Goal: Transaction & Acquisition: Purchase product/service

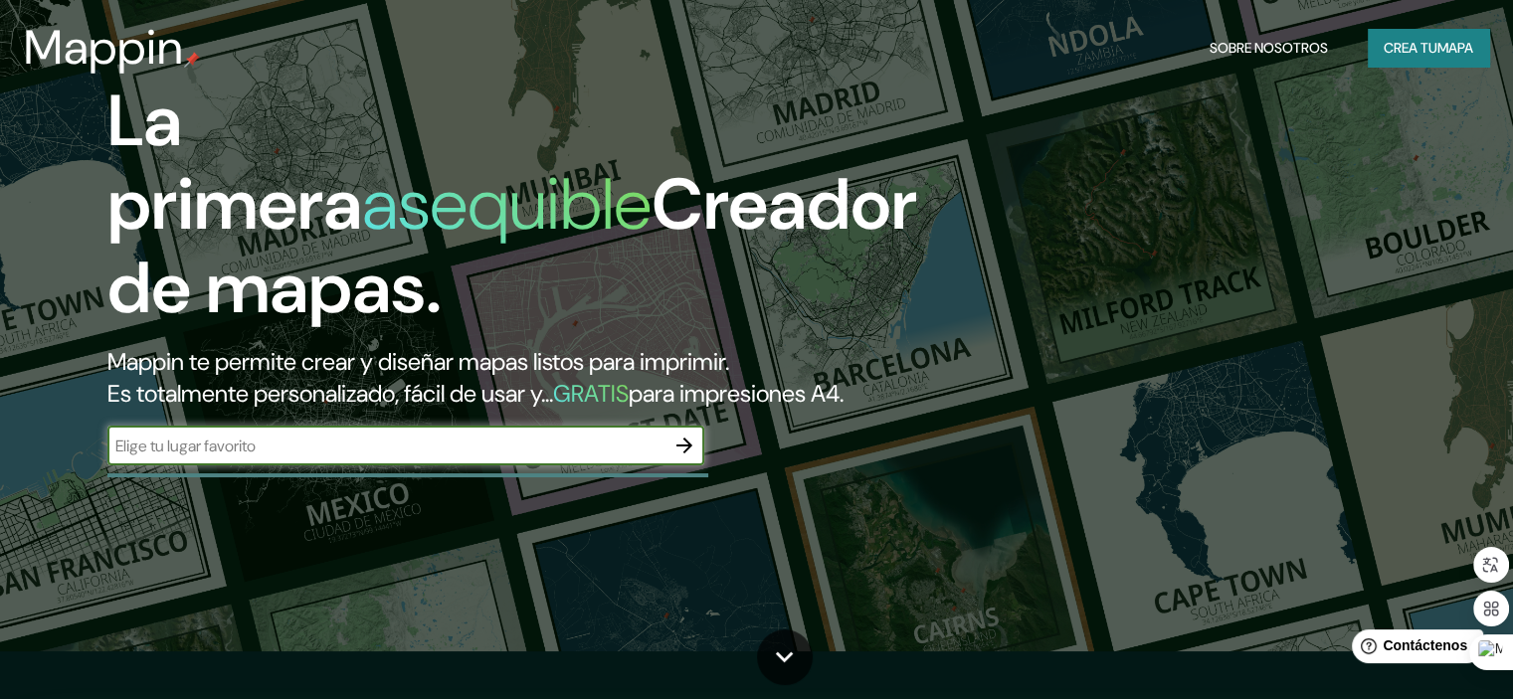
scroll to position [23, 0]
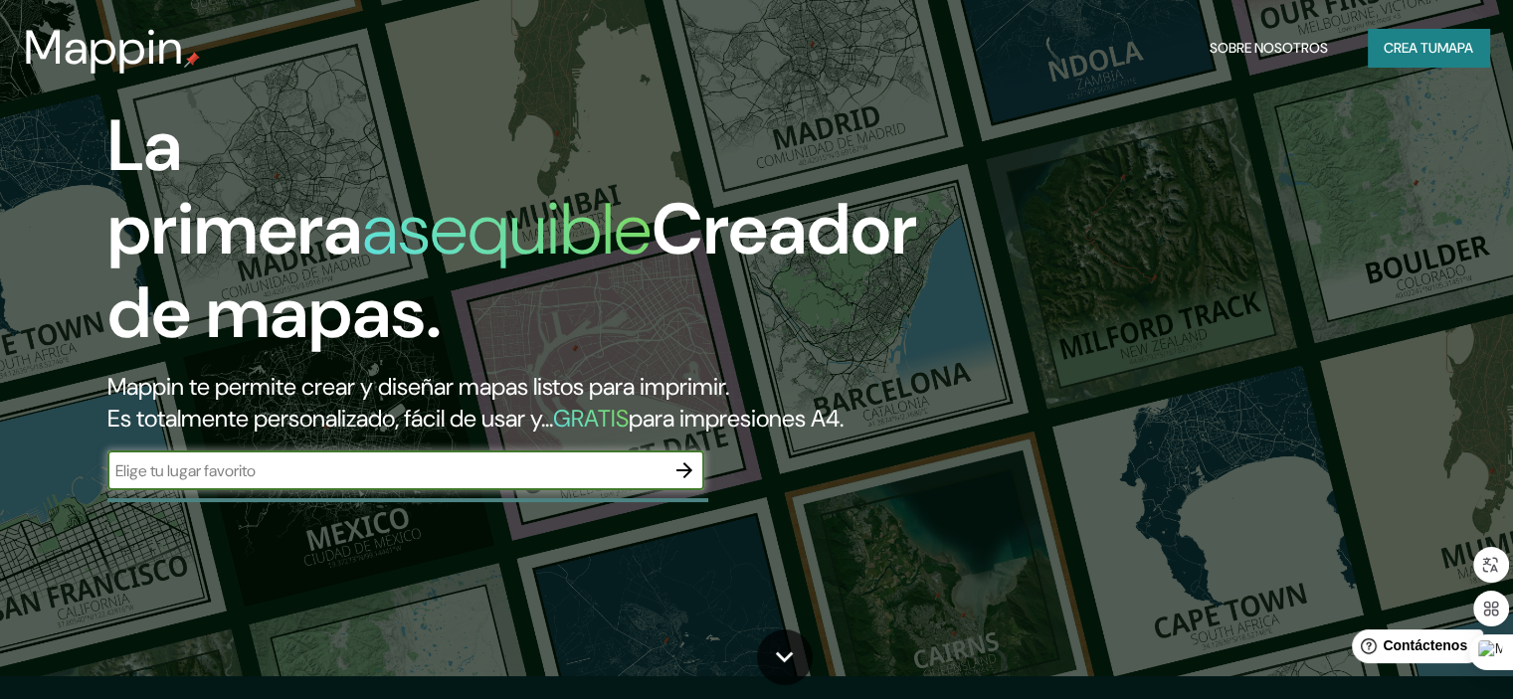
click at [288, 482] on input "text" at bounding box center [385, 471] width 557 height 23
type input "Arboleda Berruecos Nariño Colombia"
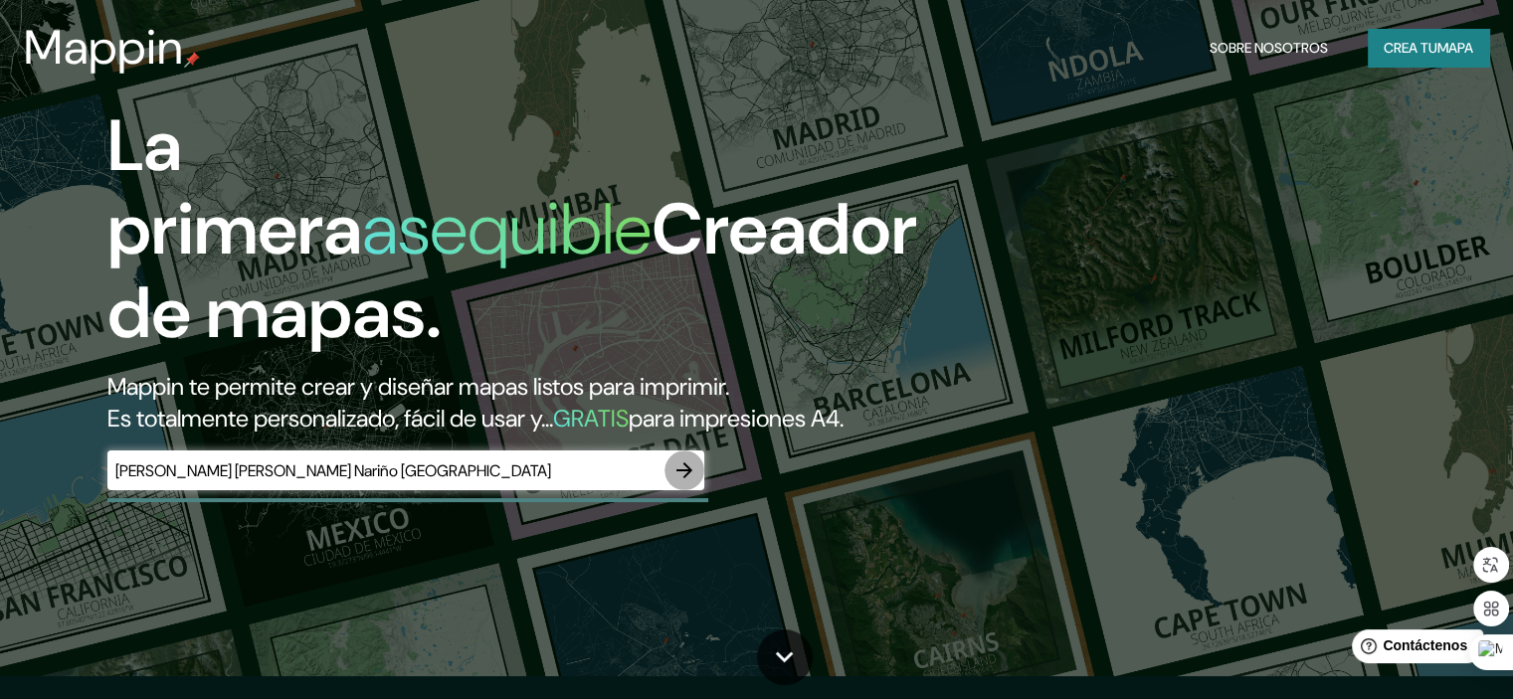
click at [680, 478] on icon "button" at bounding box center [684, 470] width 16 height 16
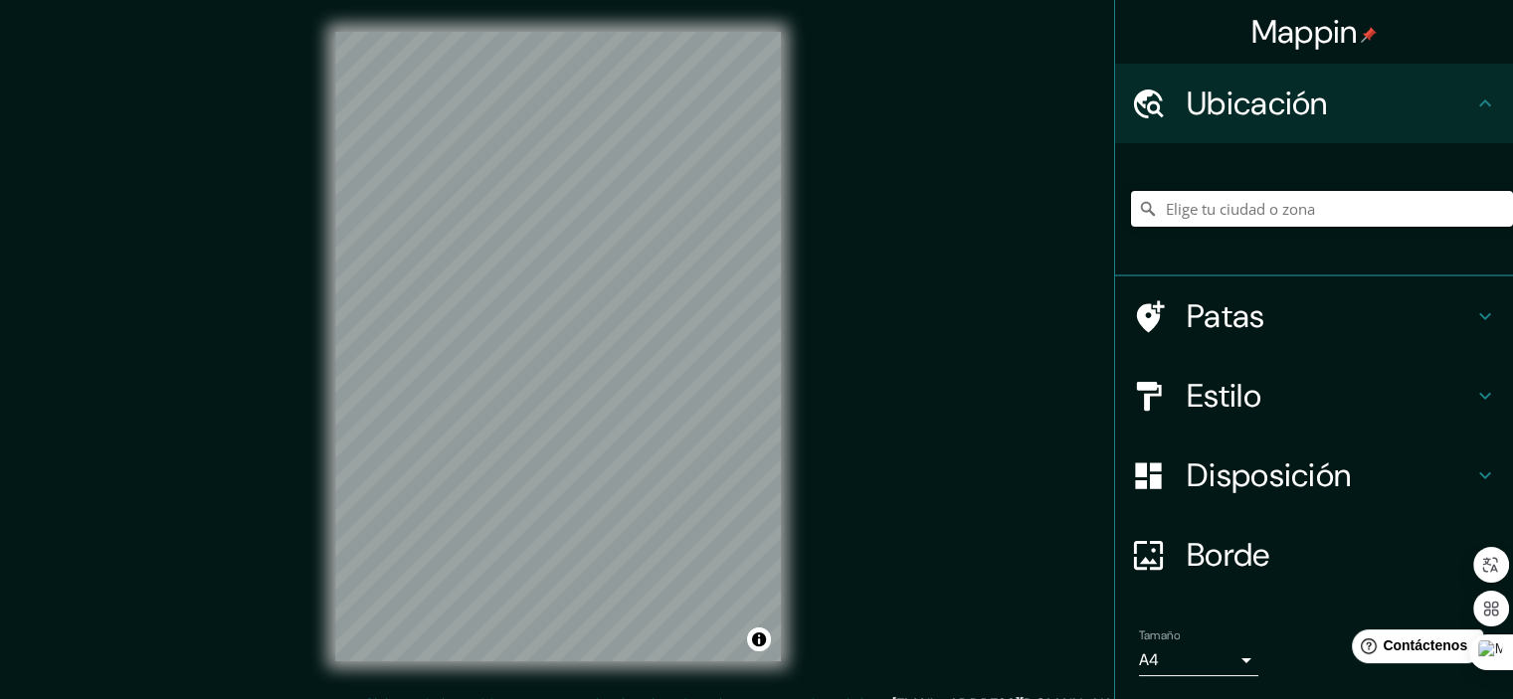
click at [1238, 210] on input "Elige tu ciudad o zona" at bounding box center [1322, 209] width 382 height 36
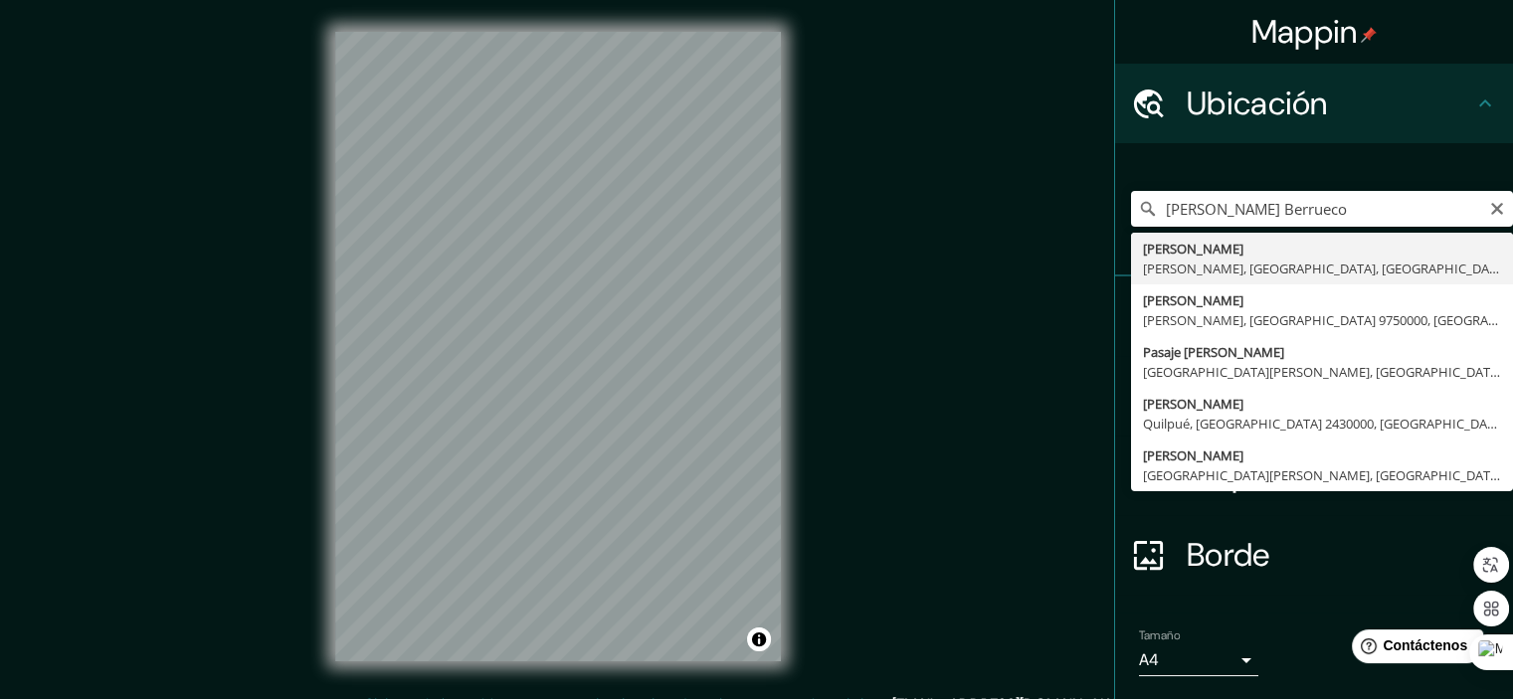
type input "Berruecos, Arboleda, Nariño, Colombia"
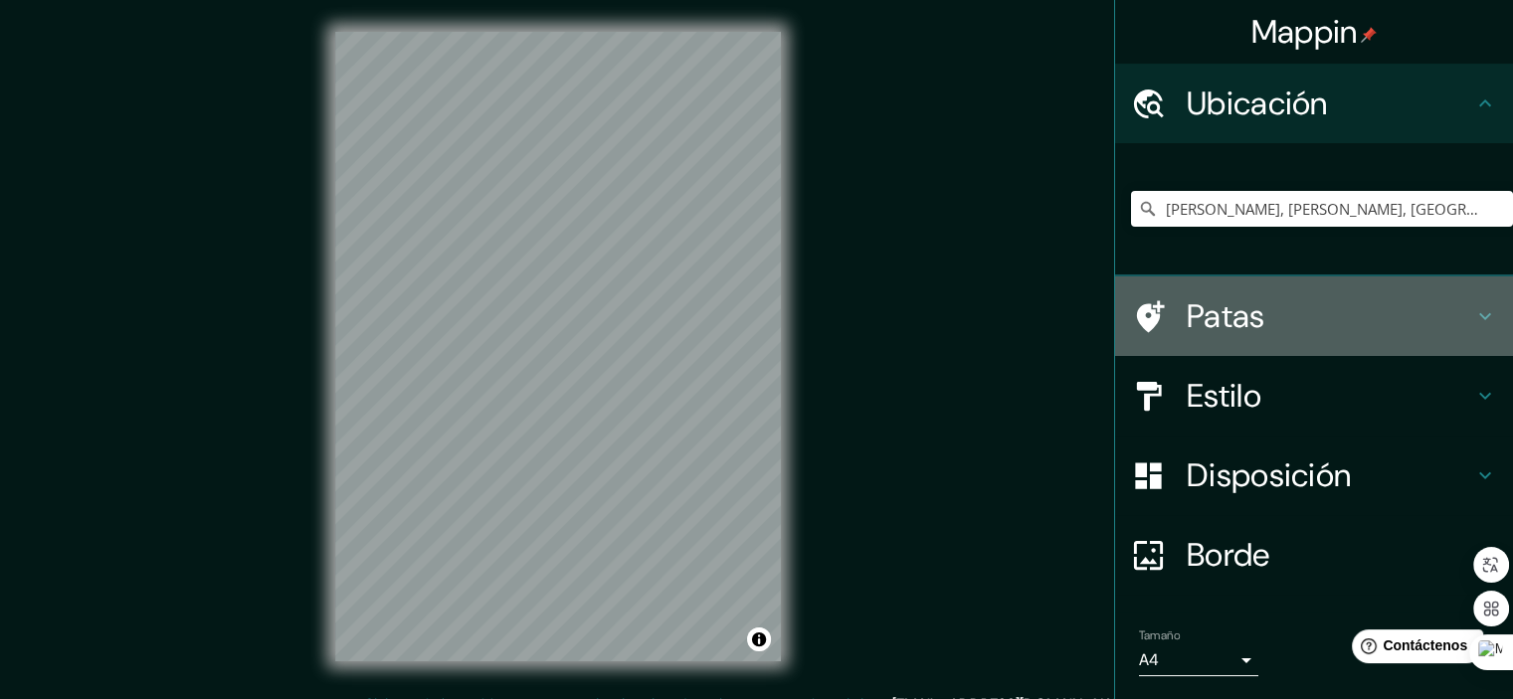
click at [1479, 315] on icon at bounding box center [1485, 316] width 12 height 7
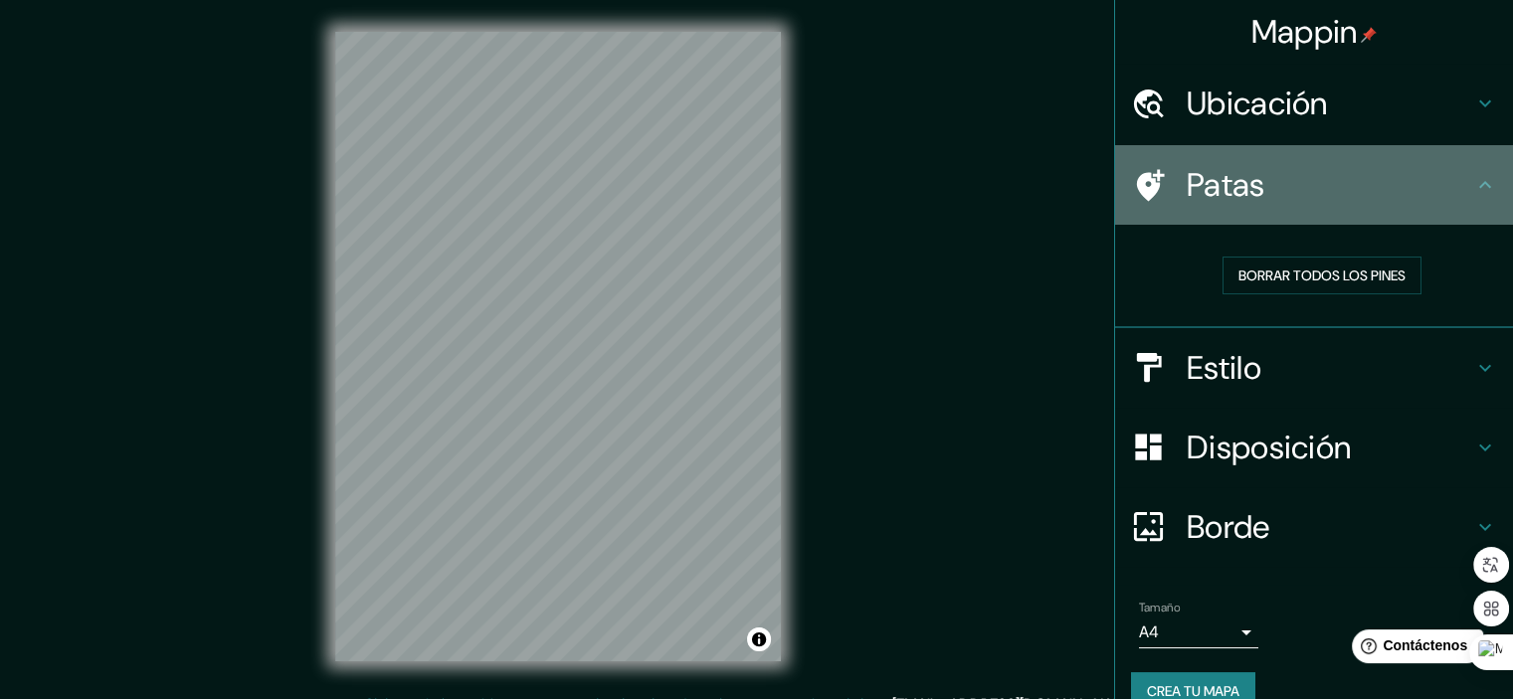
click at [1473, 188] on icon at bounding box center [1485, 185] width 24 height 24
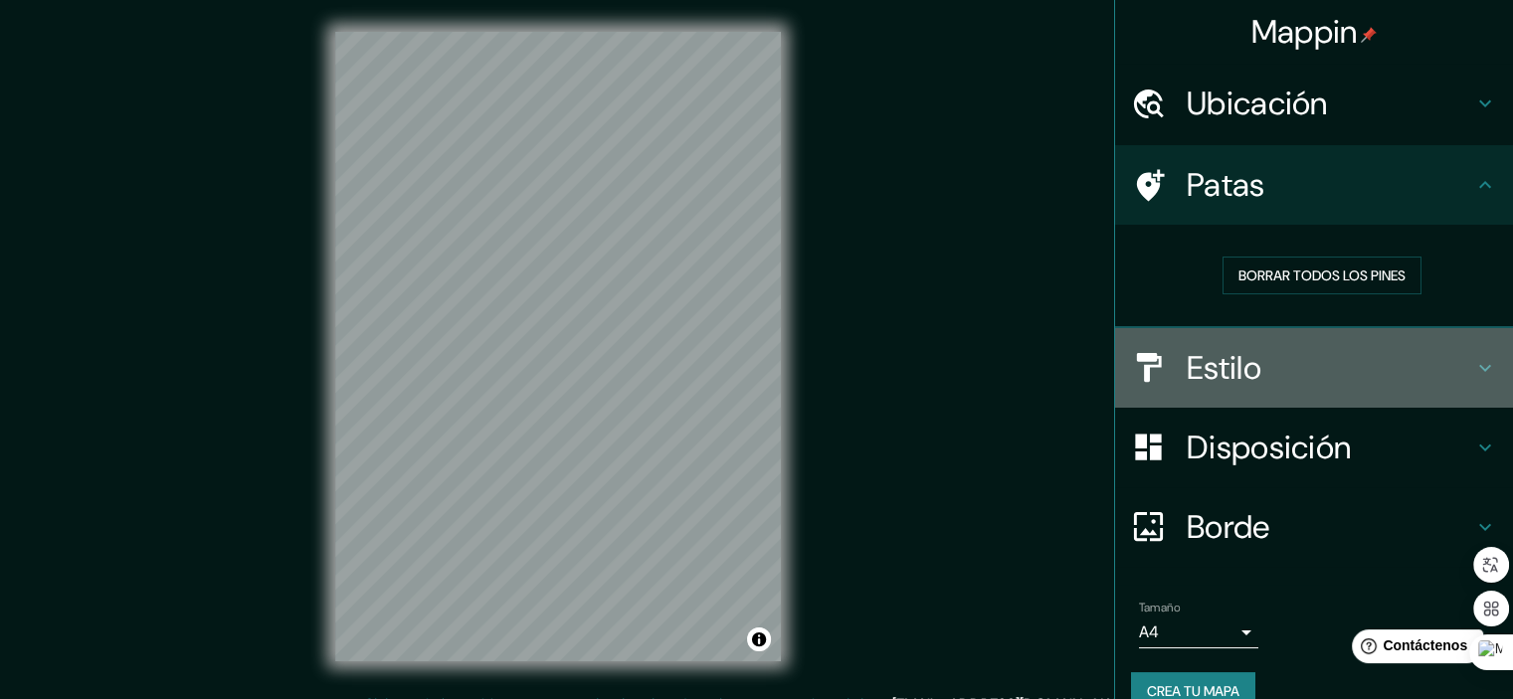
click at [1473, 358] on icon at bounding box center [1485, 368] width 24 height 24
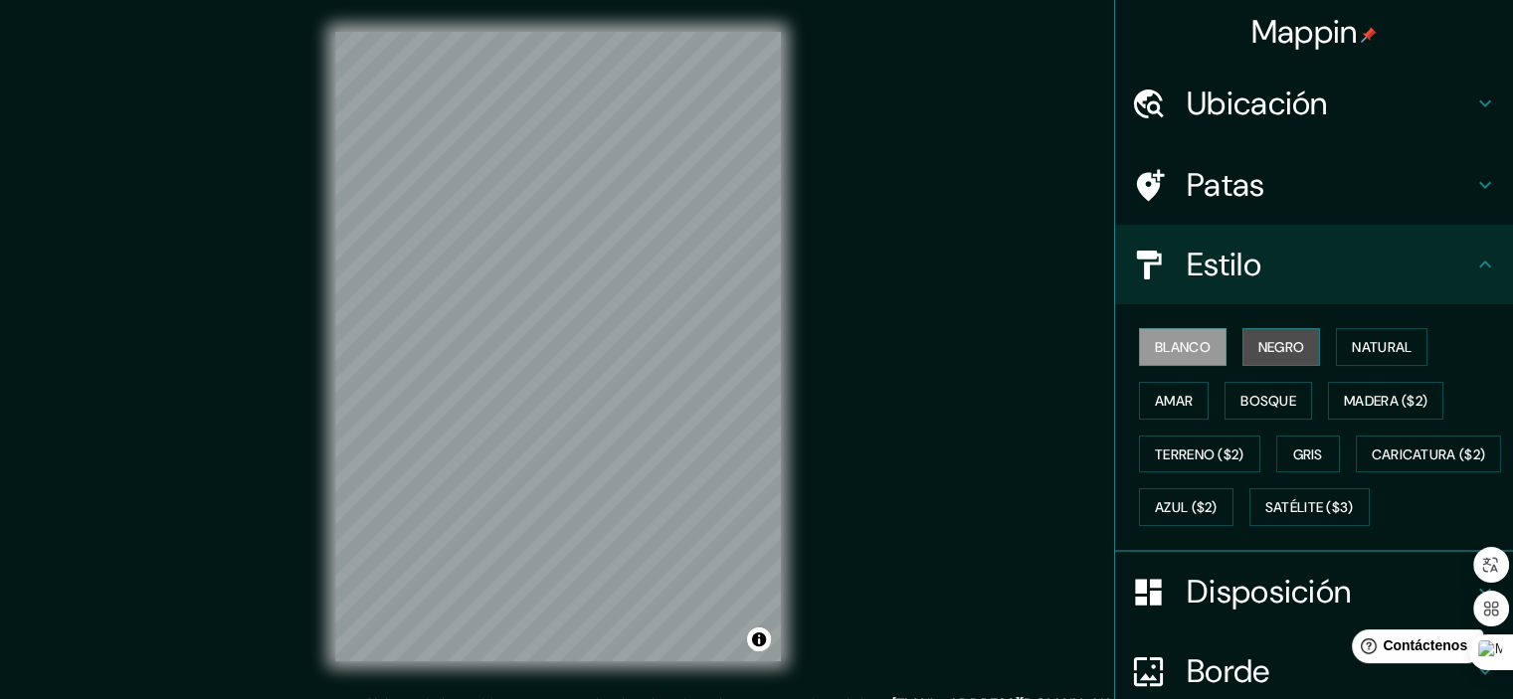
click at [1287, 340] on font "Negro" at bounding box center [1281, 347] width 47 height 18
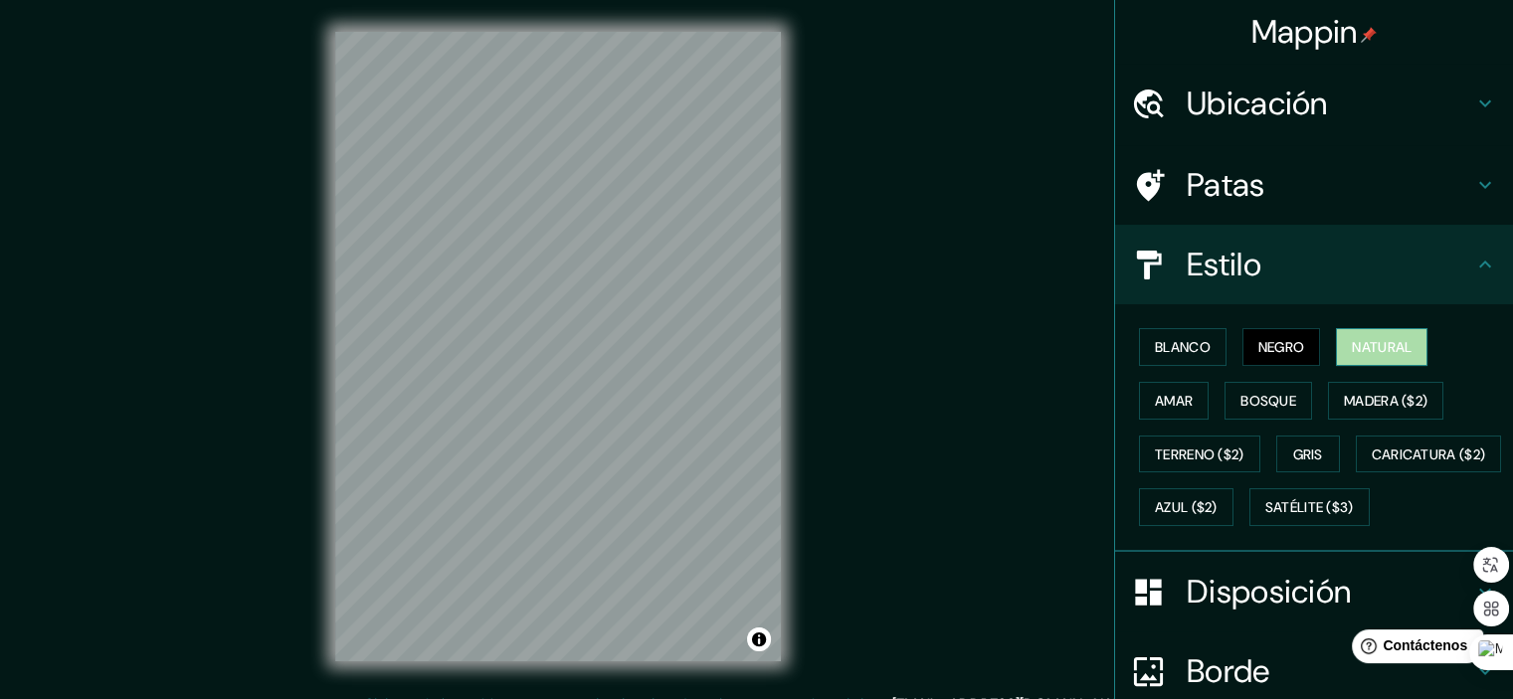
click at [1356, 348] on font "Natural" at bounding box center [1382, 347] width 60 height 18
click at [1260, 407] on font "Bosque" at bounding box center [1268, 401] width 56 height 18
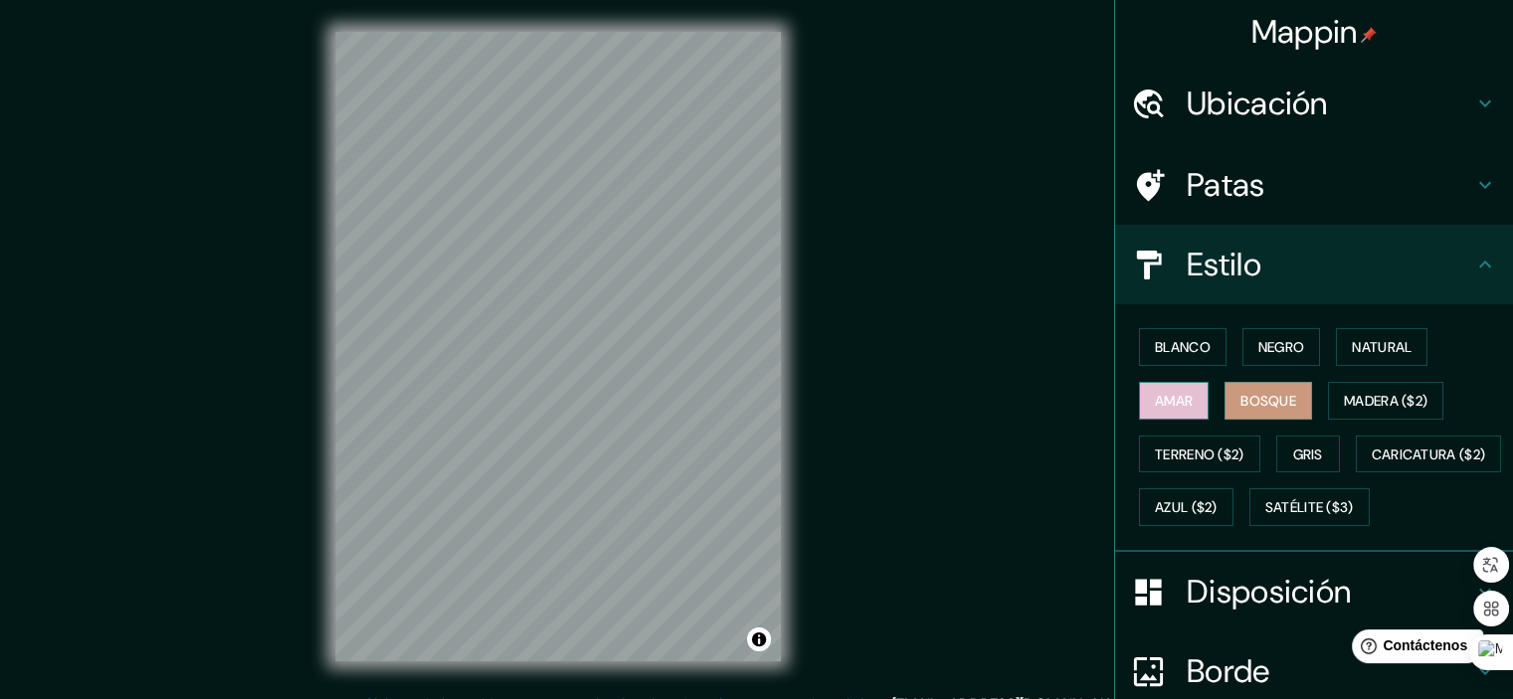
click at [1178, 408] on font "Amar" at bounding box center [1174, 401] width 38 height 18
click at [1185, 451] on font "Terreno ($2)" at bounding box center [1200, 455] width 90 height 18
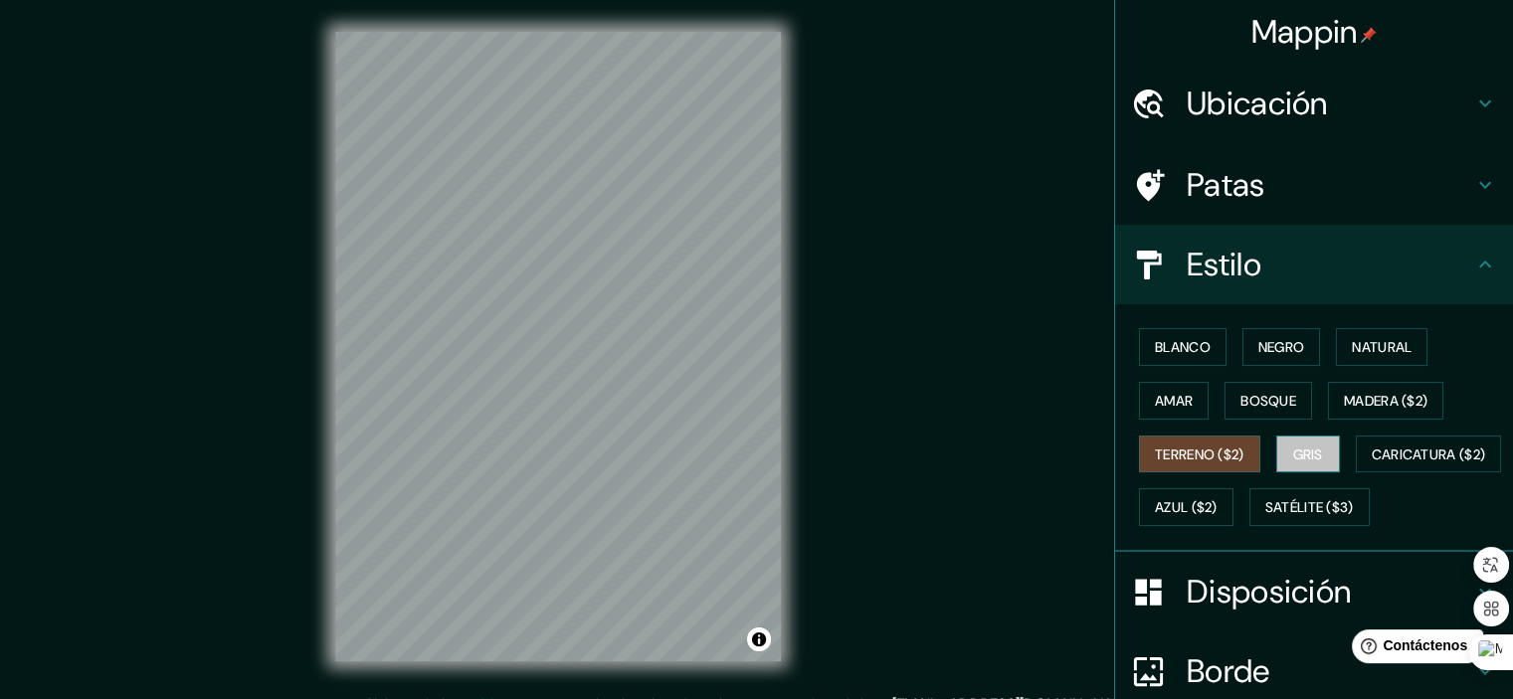
click at [1318, 461] on button "Gris" at bounding box center [1308, 455] width 64 height 38
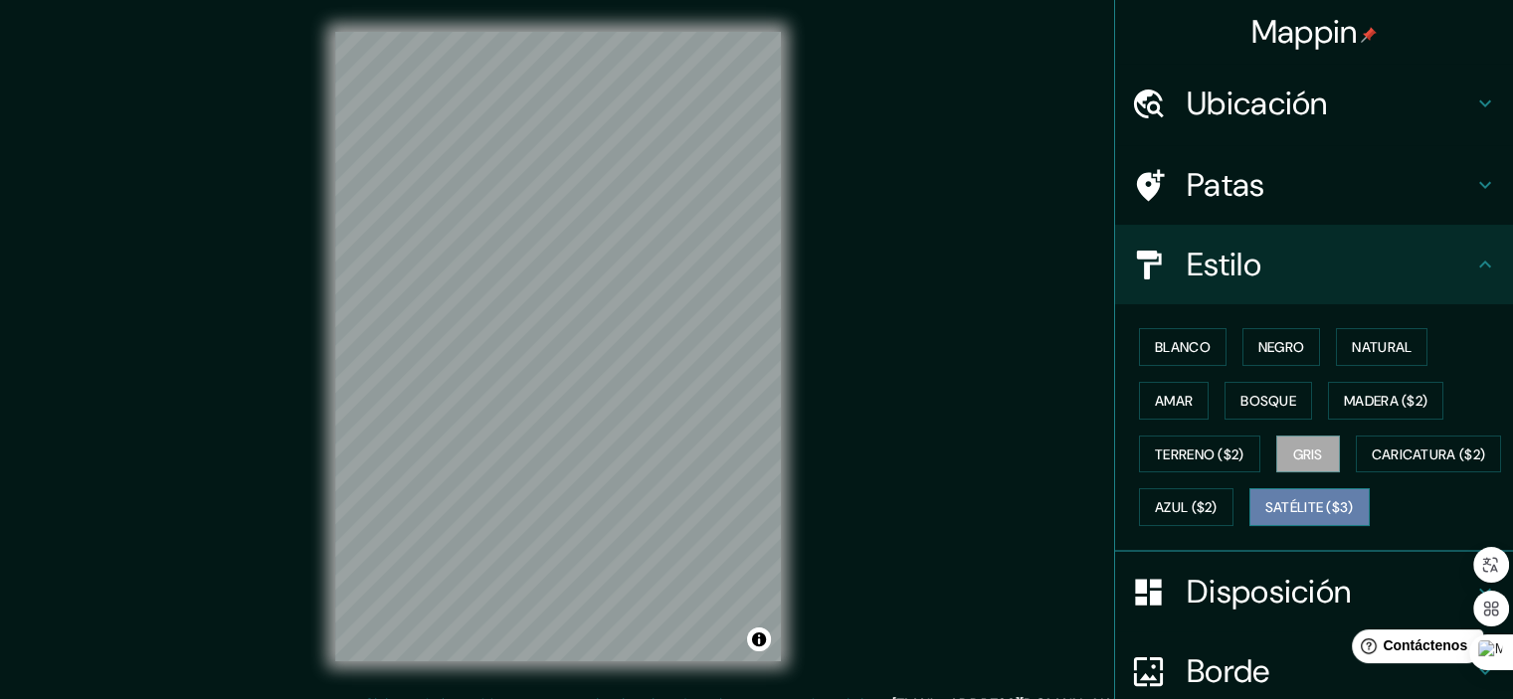
click at [1265, 517] on font "Satélite ($3)" at bounding box center [1309, 508] width 89 height 18
click at [758, 640] on button "Activar o desactivar atribución" at bounding box center [759, 640] width 24 height 24
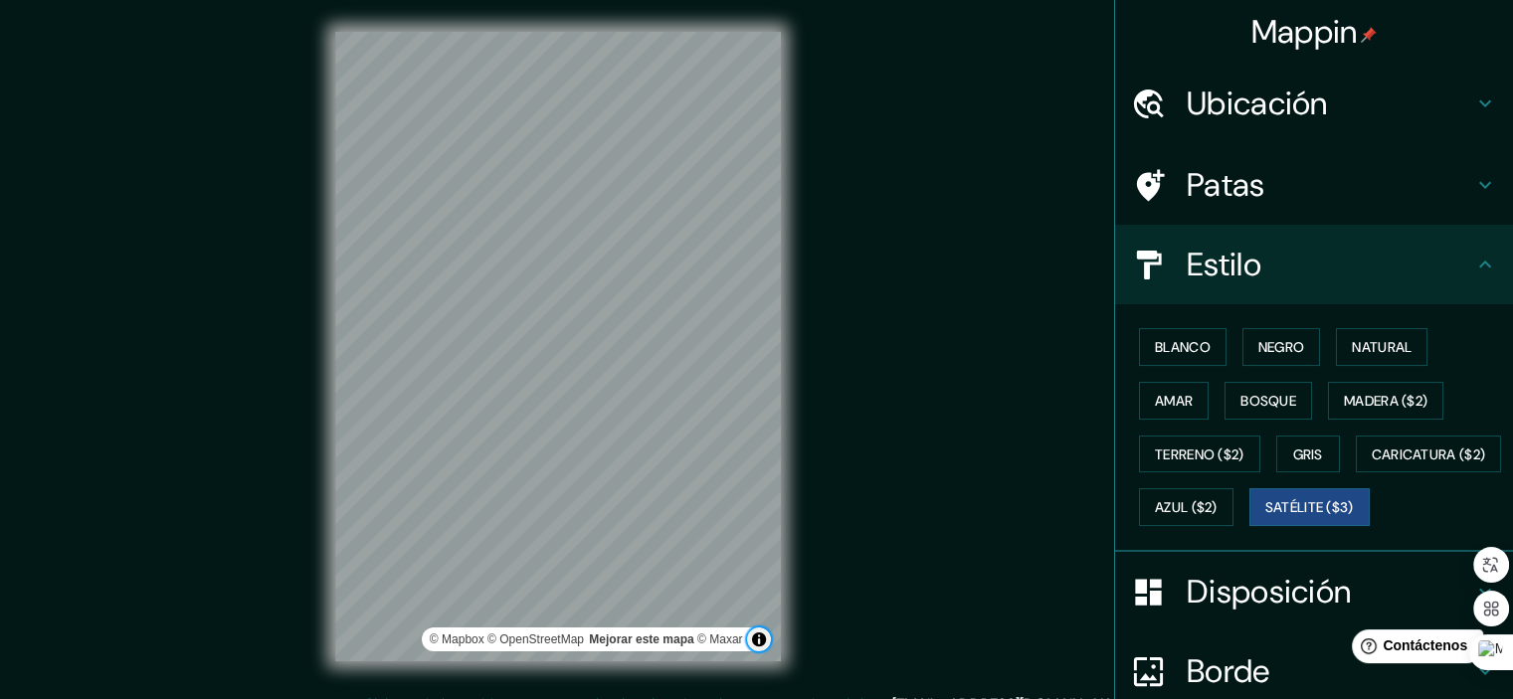
click at [758, 640] on button "Activar o desactivar atribución" at bounding box center [759, 640] width 24 height 24
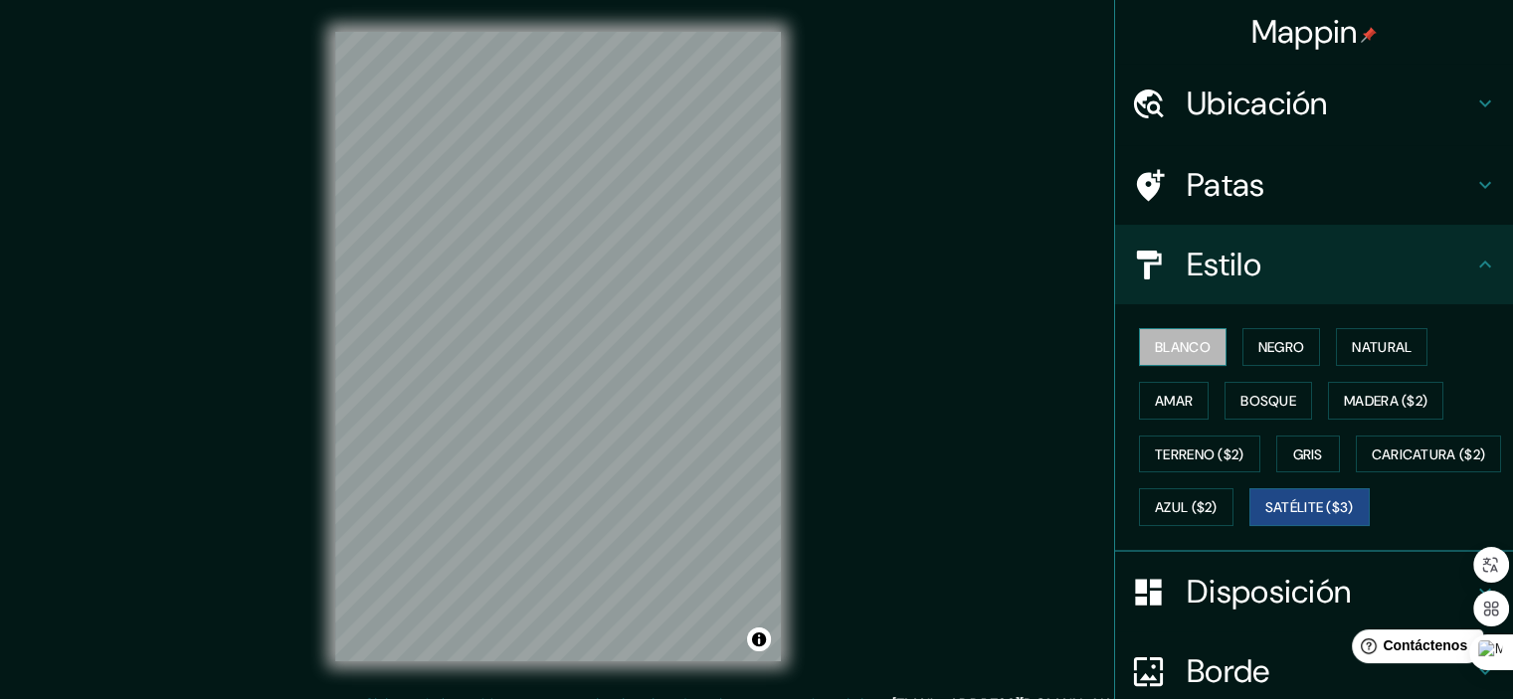
click at [1181, 349] on font "Blanco" at bounding box center [1183, 347] width 56 height 18
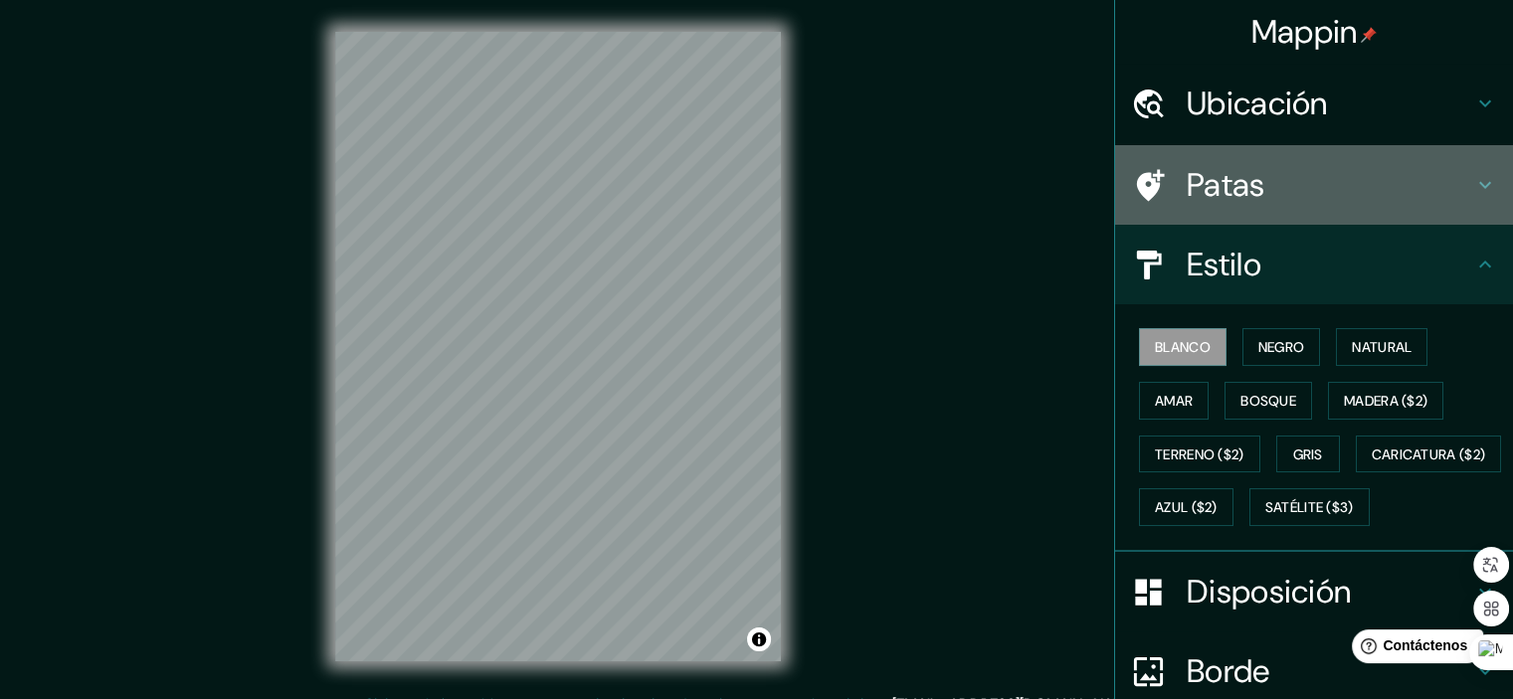
click at [1441, 146] on div "Patas" at bounding box center [1314, 185] width 398 height 80
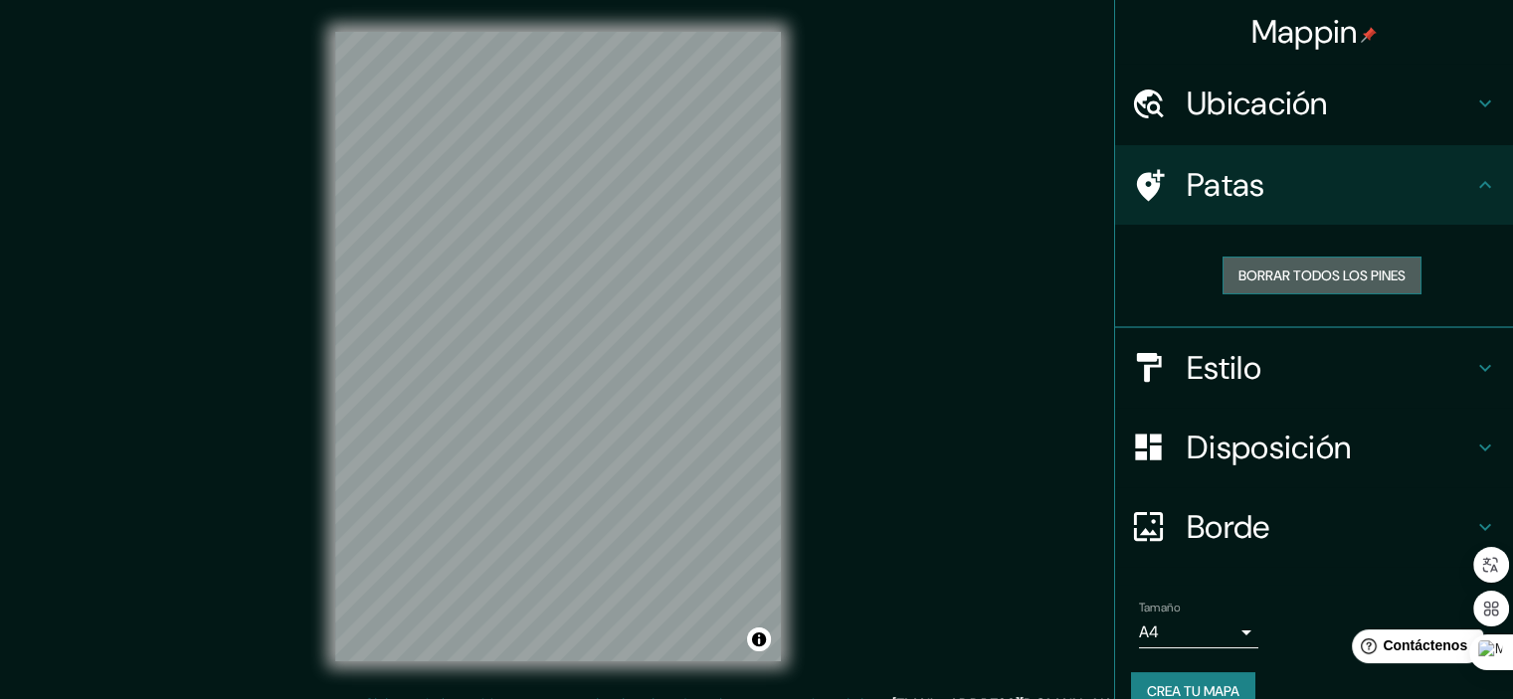
click at [1353, 279] on font "Borrar todos los pines" at bounding box center [1321, 276] width 167 height 18
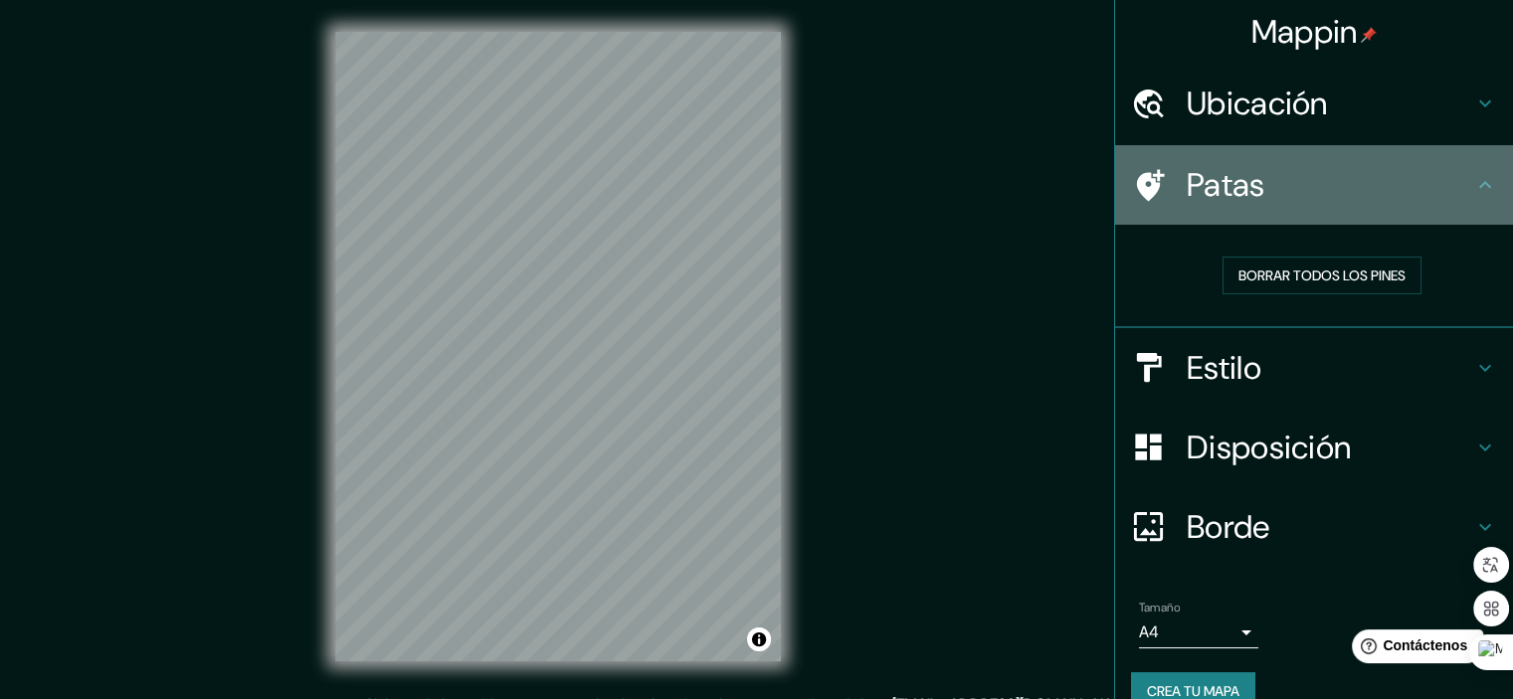
click at [1476, 185] on icon at bounding box center [1485, 185] width 24 height 24
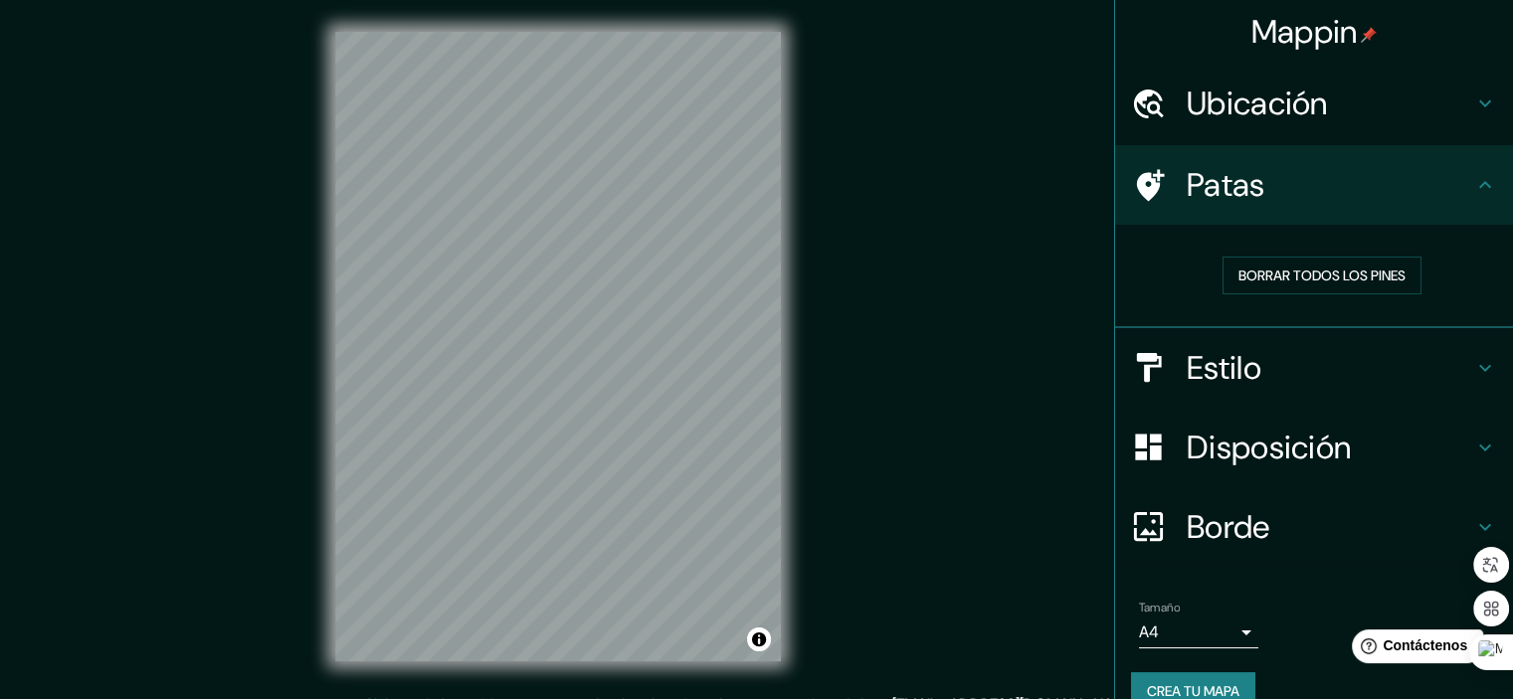
scroll to position [32, 0]
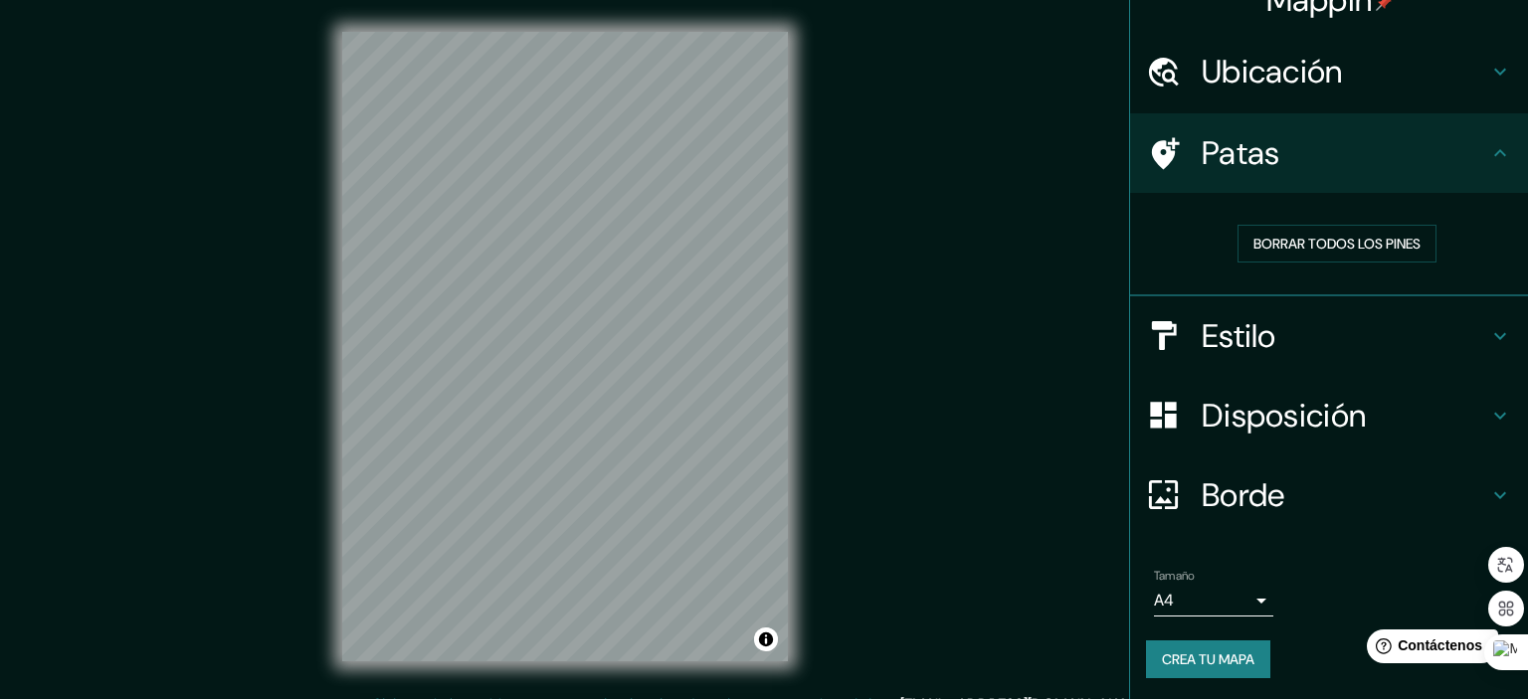
click at [1228, 597] on body "Mappin Ubicación Berruecos, Arboleda, Nariño, Colombia Patas Borrar todos los p…" at bounding box center [764, 349] width 1528 height 699
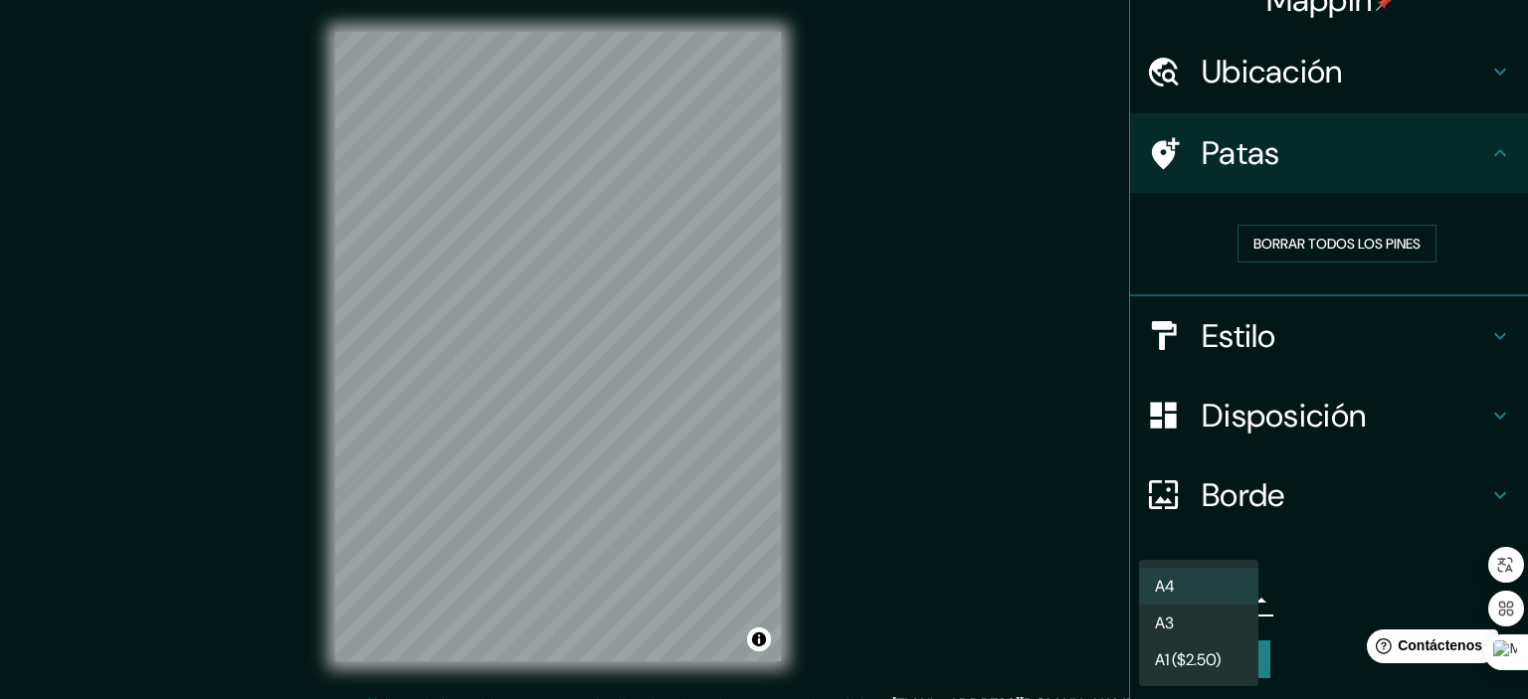
click at [1217, 636] on li "A3" at bounding box center [1198, 623] width 119 height 37
type input "a4"
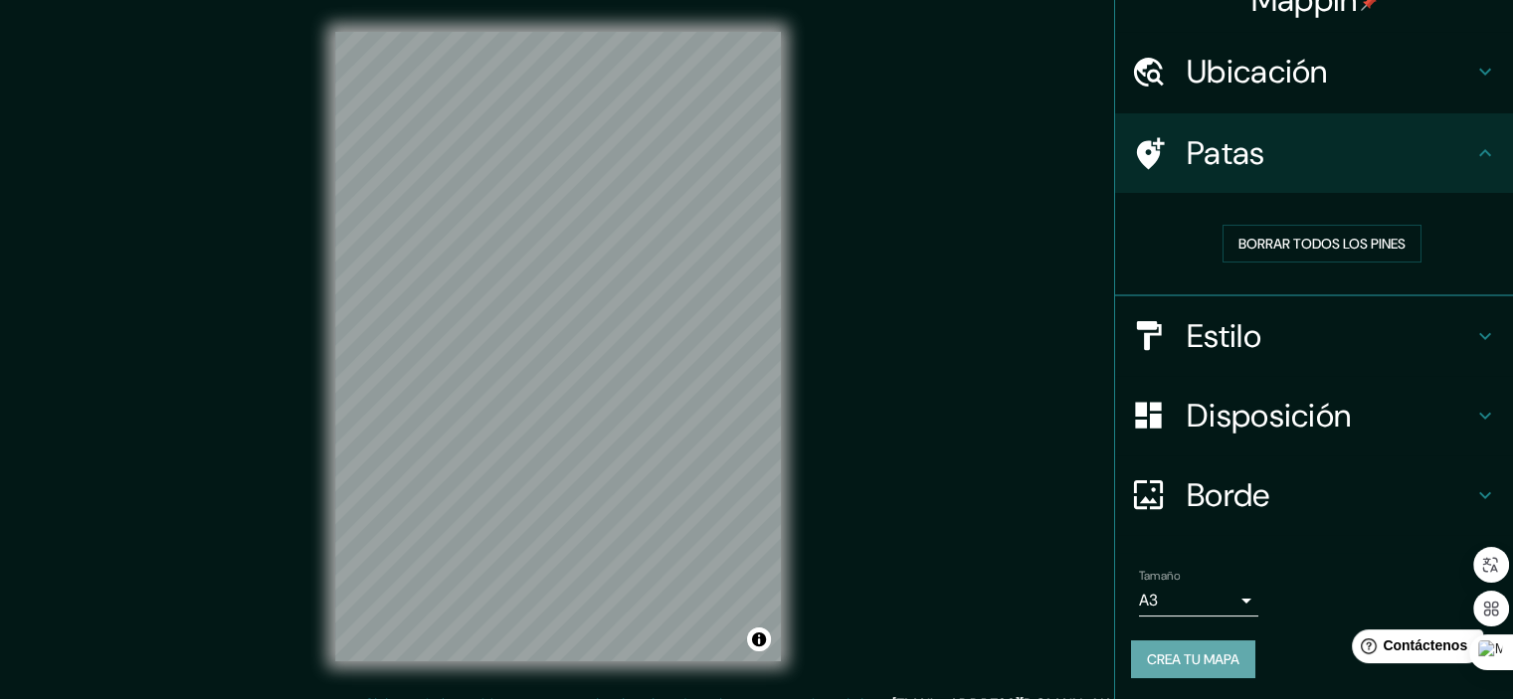
click at [1198, 646] on font "Crea tu mapa" at bounding box center [1193, 659] width 92 height 26
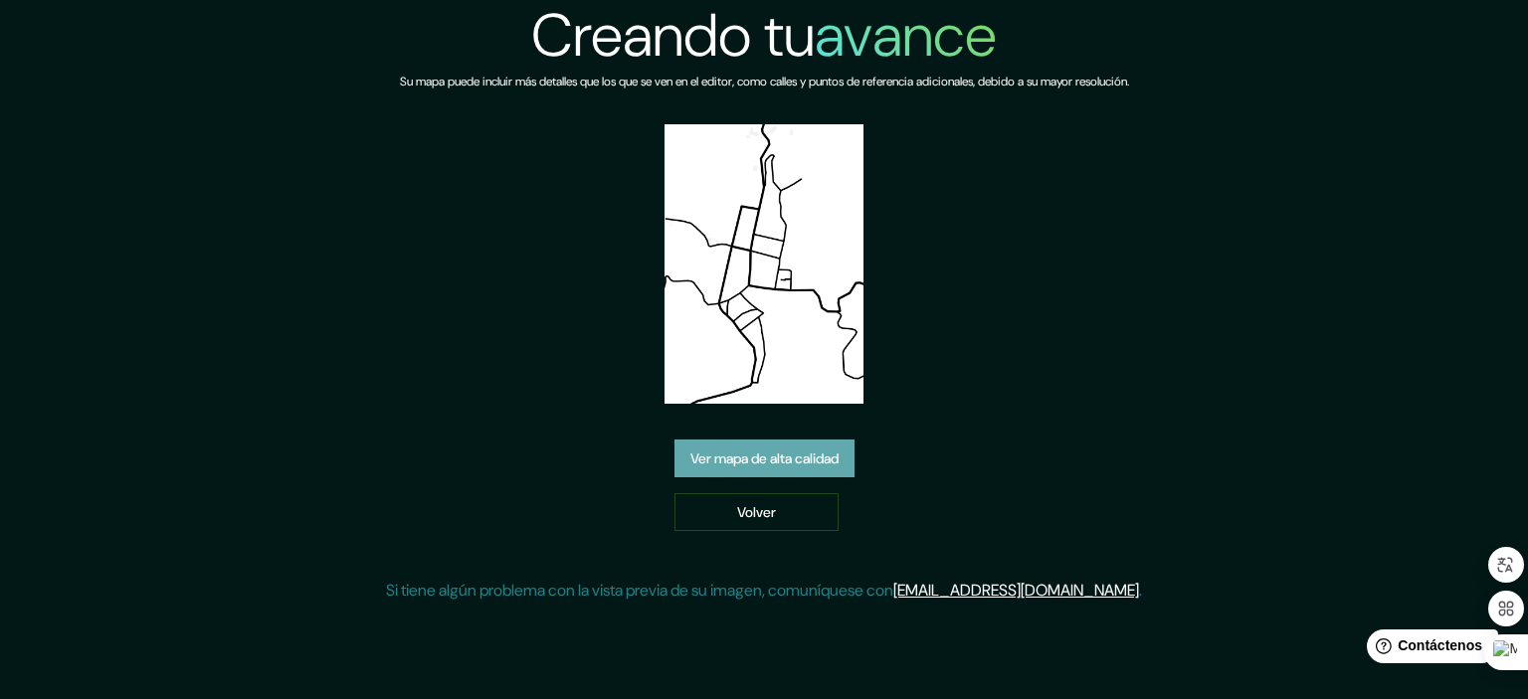
click at [787, 464] on font "Ver mapa de alta calidad" at bounding box center [764, 459] width 148 height 18
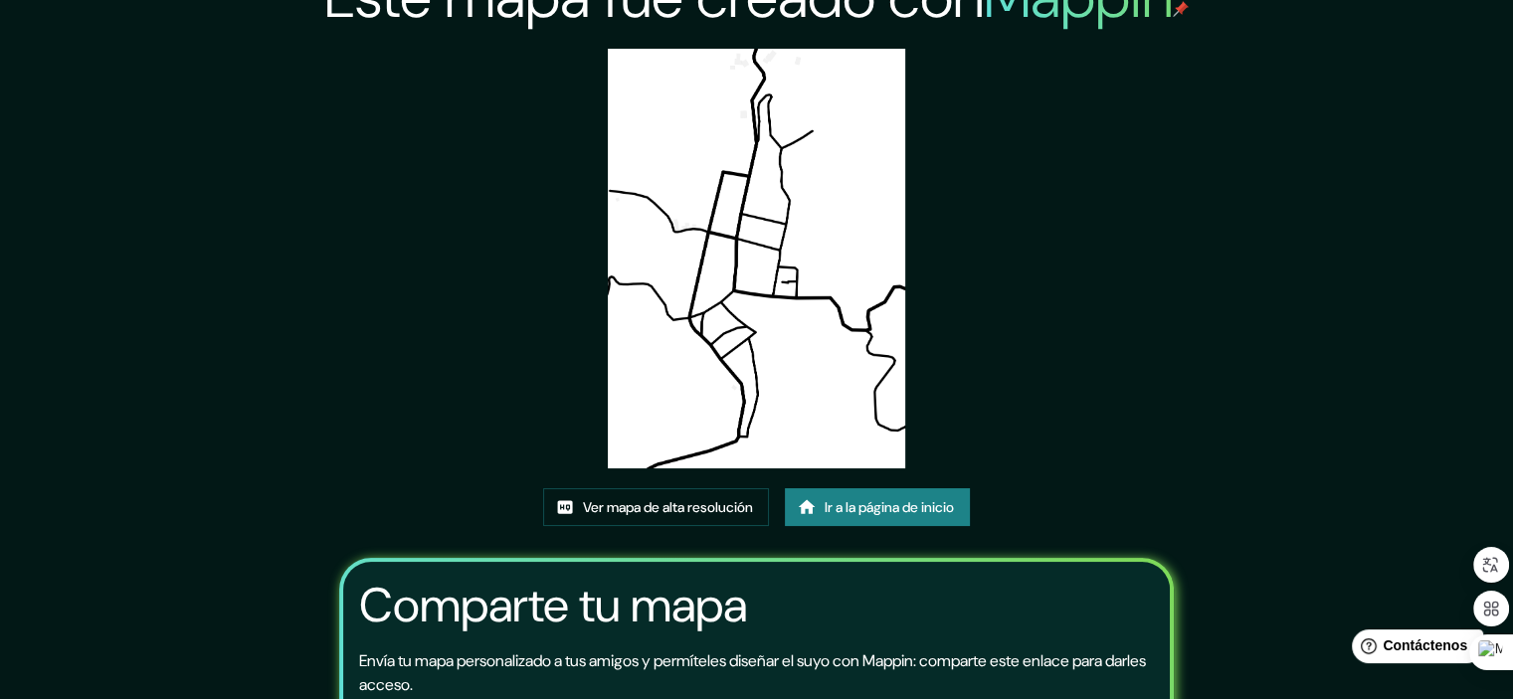
scroll to position [32, 0]
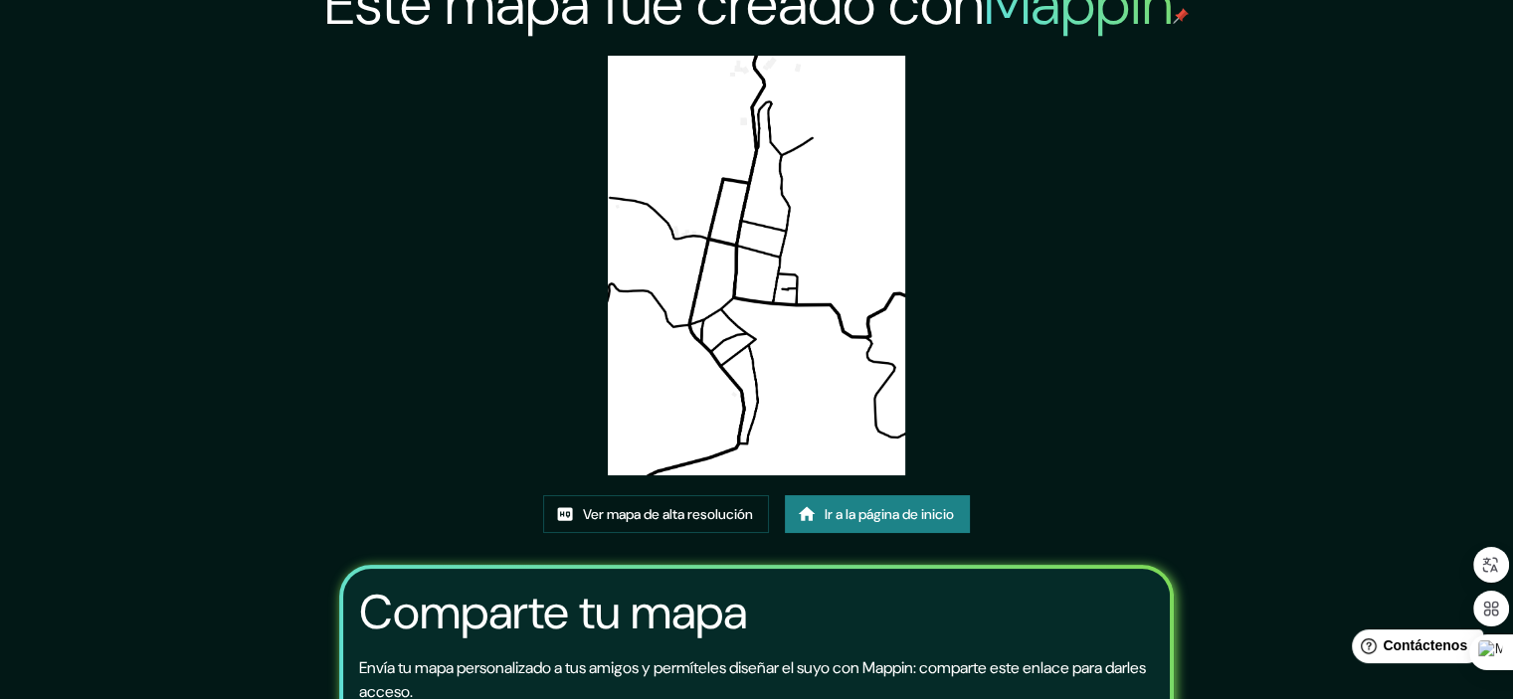
click at [1498, 684] on div at bounding box center [1498, 684] width 0 height 0
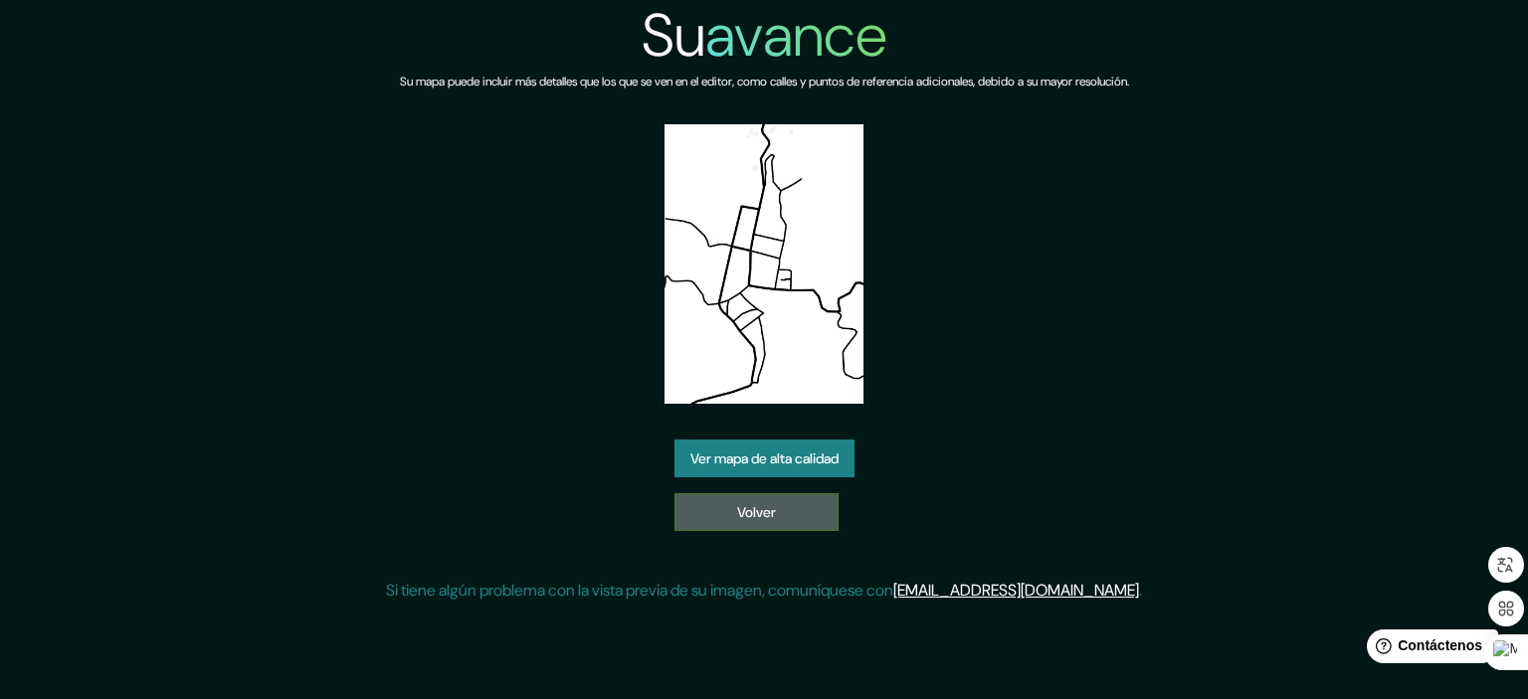
click at [750, 495] on link "Volver" at bounding box center [756, 512] width 164 height 38
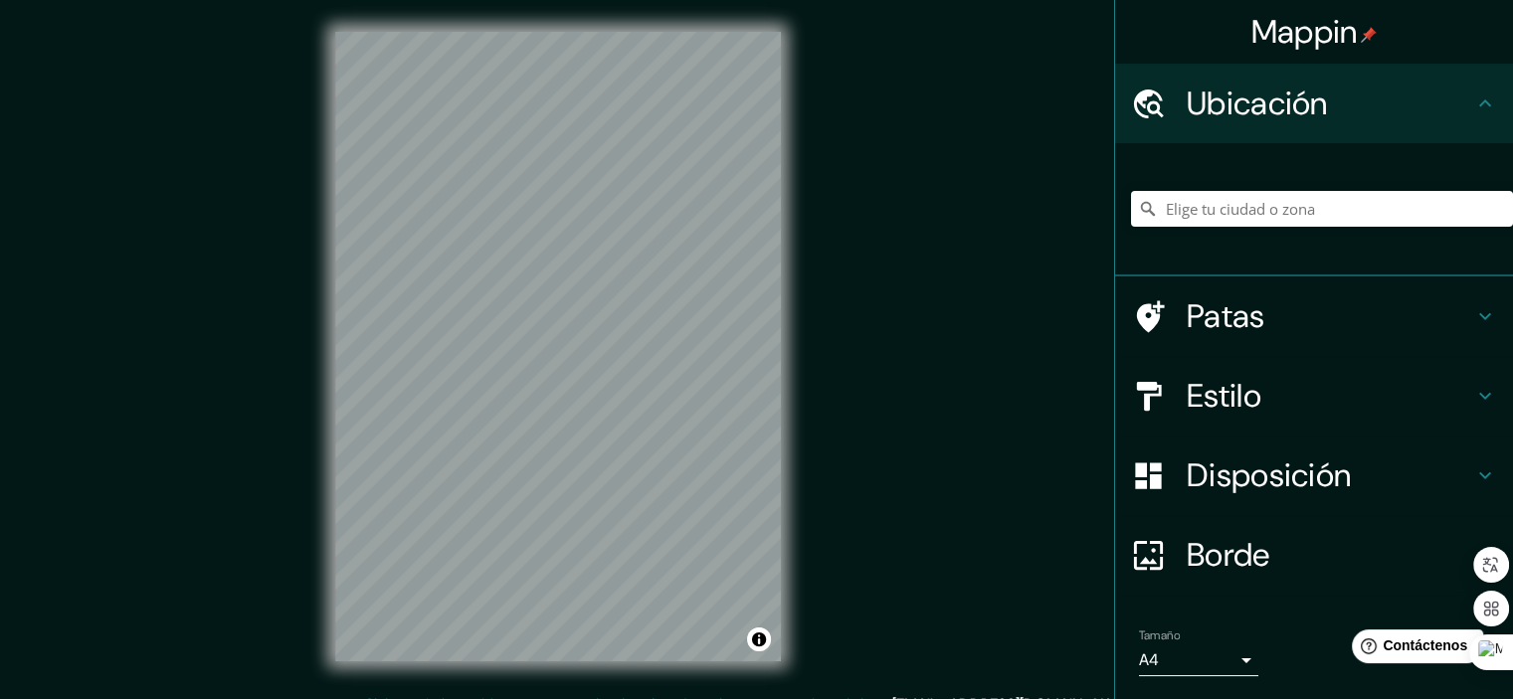
scroll to position [40, 0]
